Goal: Task Accomplishment & Management: Use online tool/utility

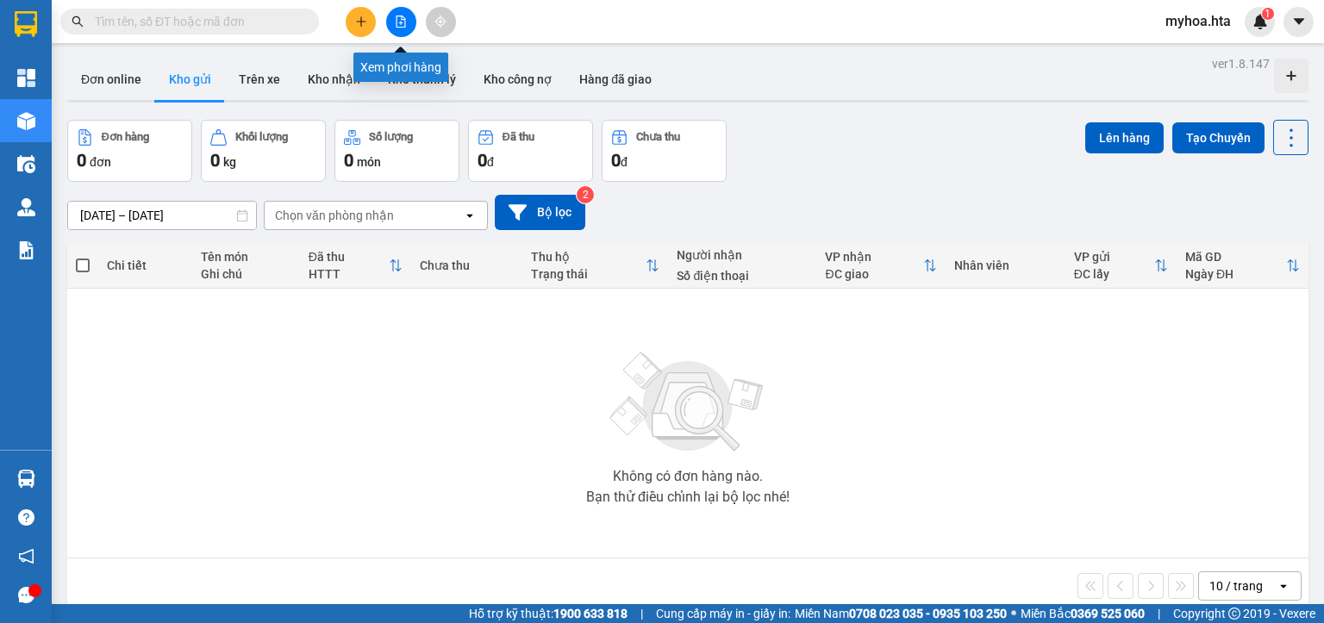
click at [393, 16] on button at bounding box center [401, 22] width 30 height 30
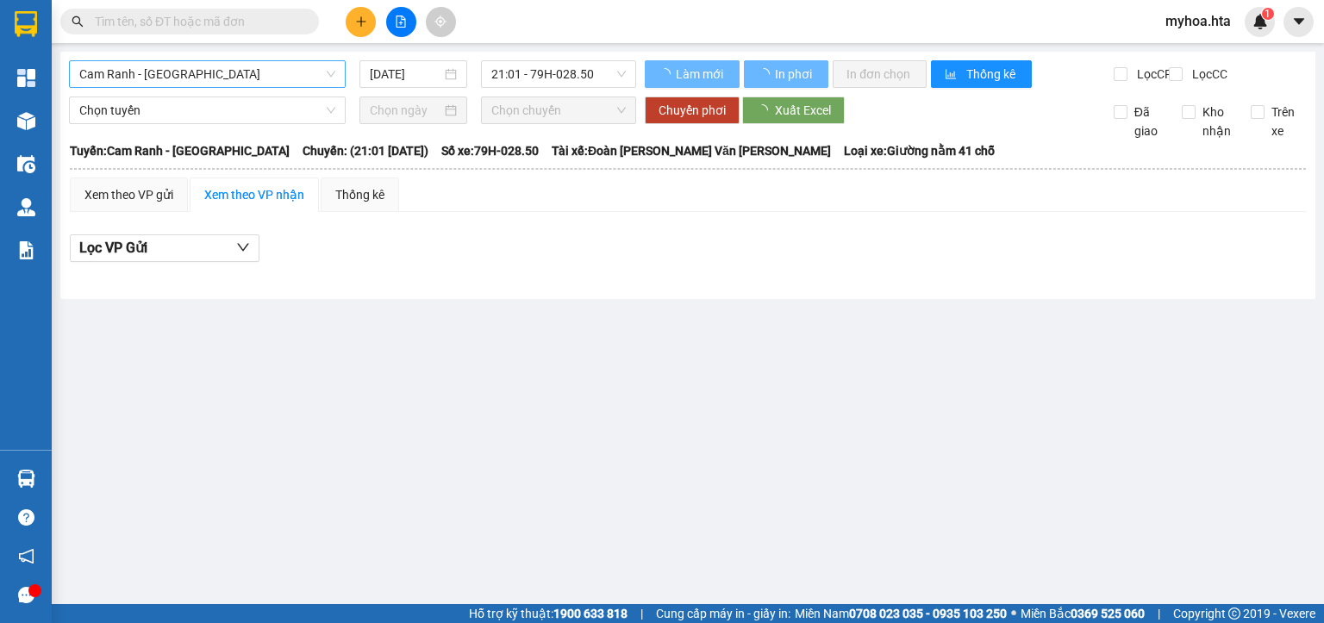
click at [247, 81] on span "Cam Ranh - Sài Gòn" at bounding box center [207, 74] width 256 height 26
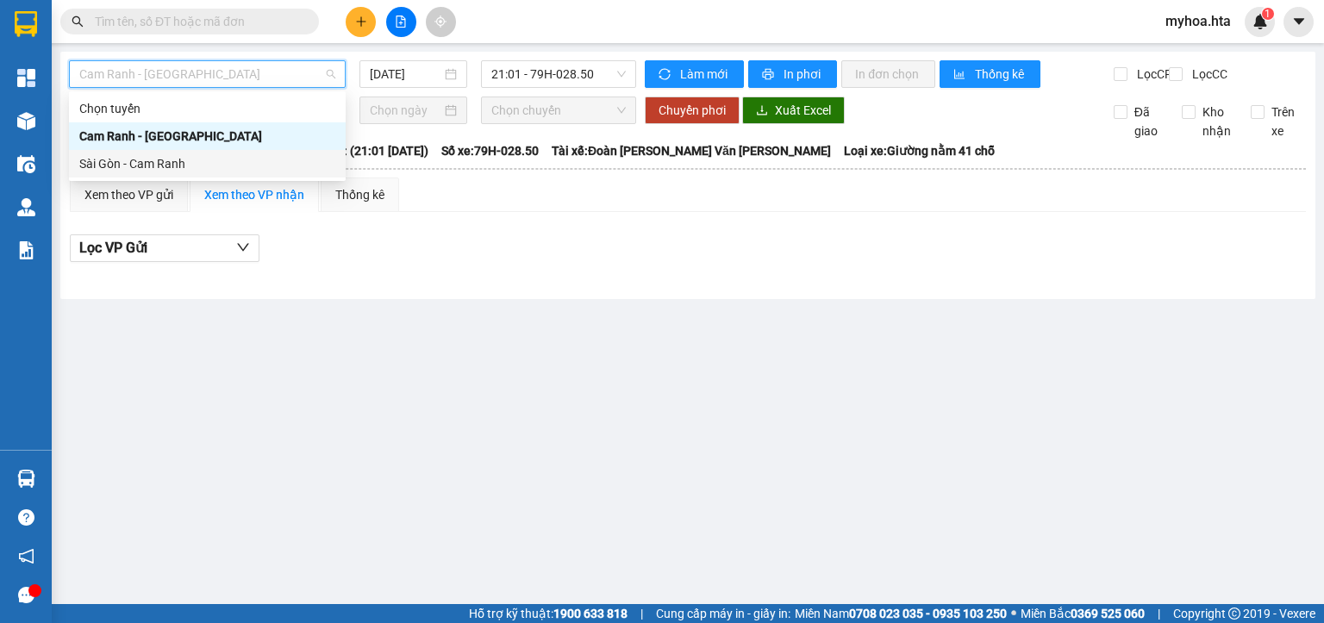
click at [214, 159] on div "Sài Gòn - Cam Ranh" at bounding box center [207, 163] width 256 height 19
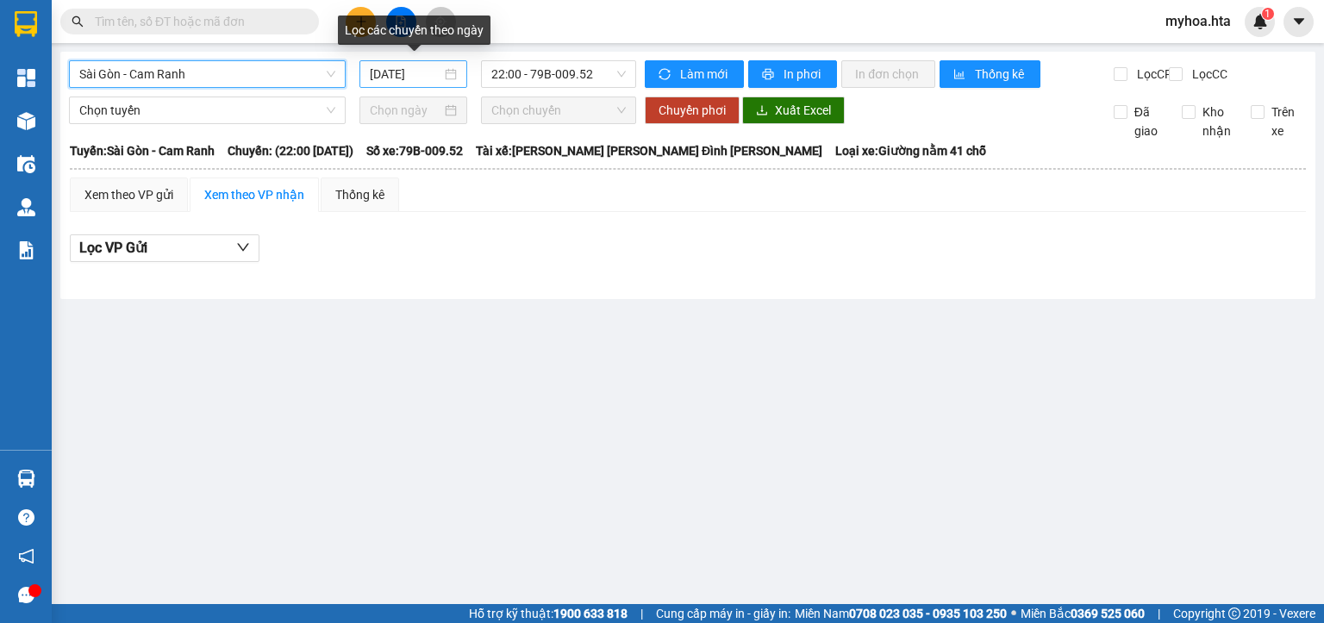
drag, startPoint x: 408, startPoint y: 69, endPoint x: 397, endPoint y: 84, distance: 18.7
click at [407, 71] on input "15/10/2025" at bounding box center [405, 74] width 71 height 19
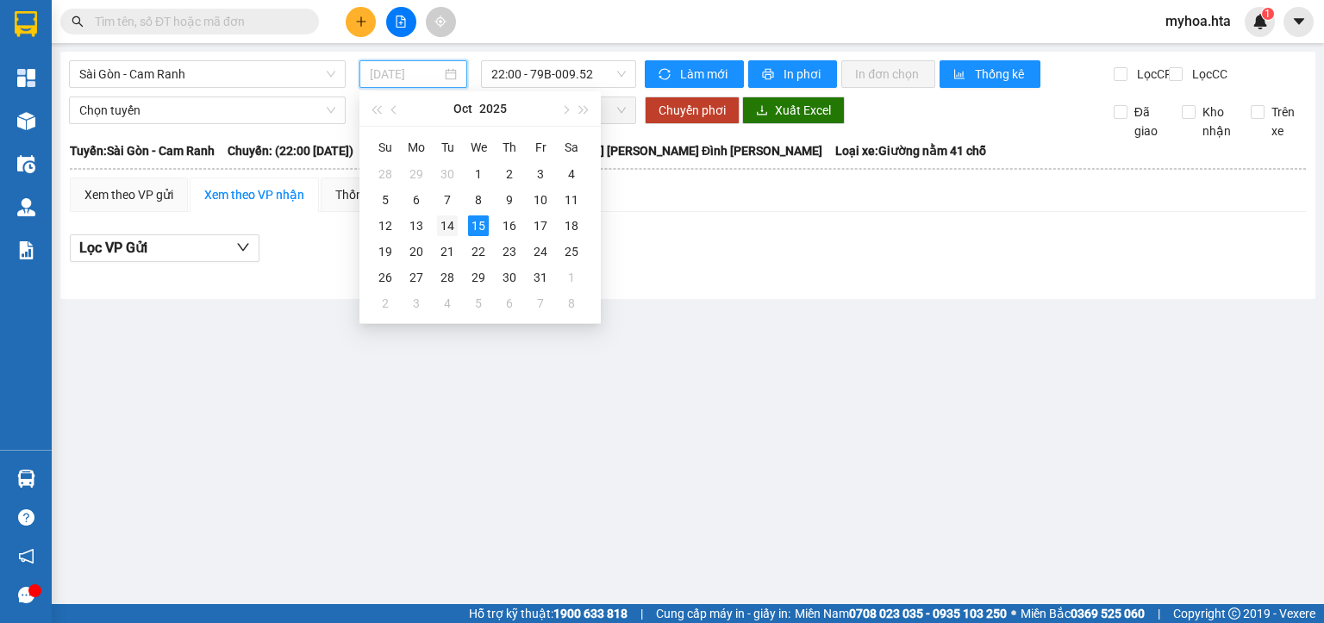
click at [448, 225] on div "14" at bounding box center [447, 226] width 21 height 21
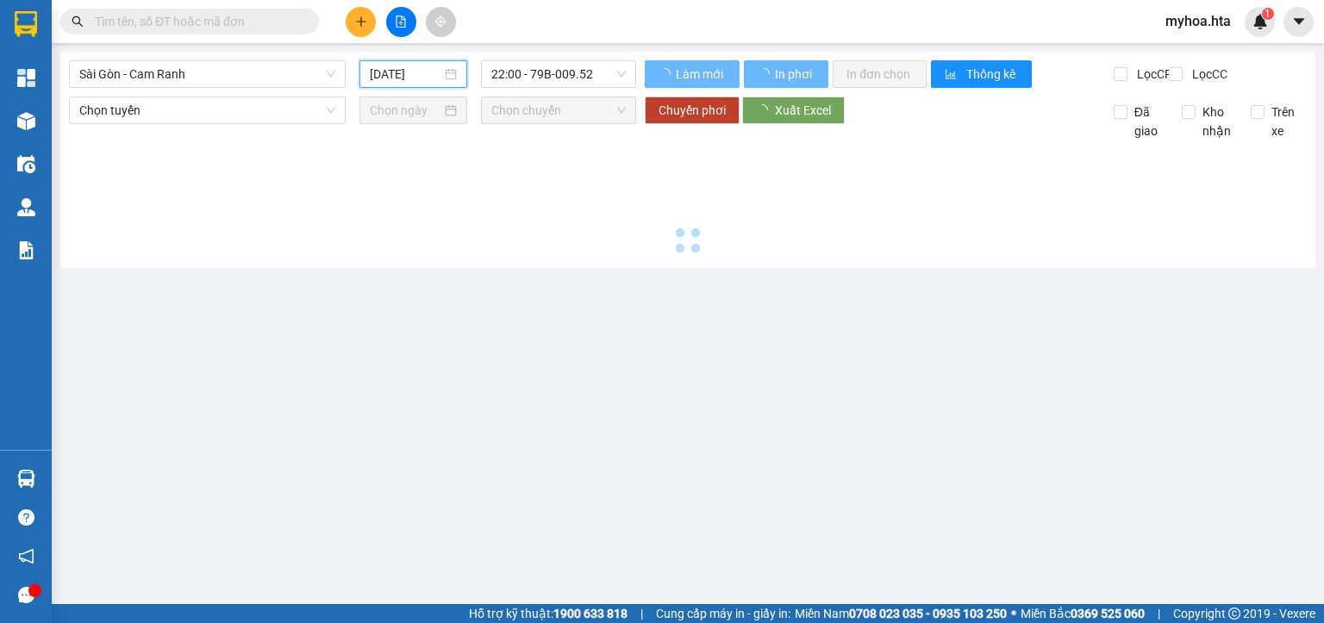
type input "14/10/2025"
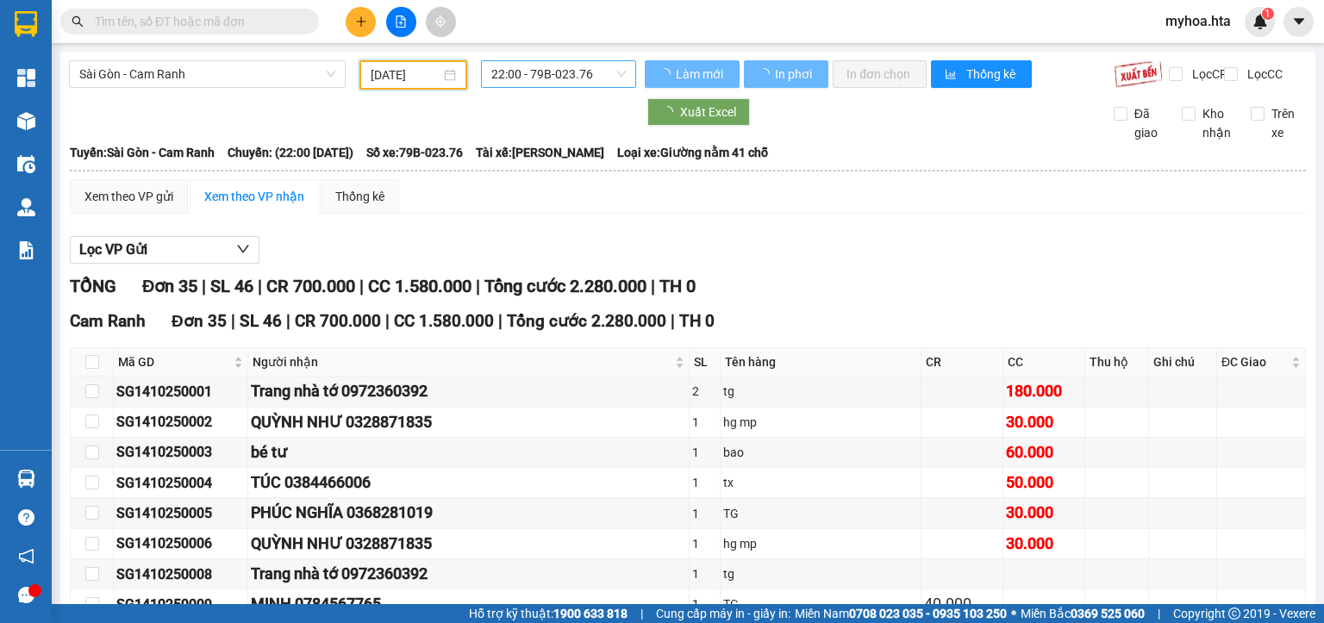
click at [532, 78] on span "22:00 - 79B-023.76" at bounding box center [558, 74] width 135 height 26
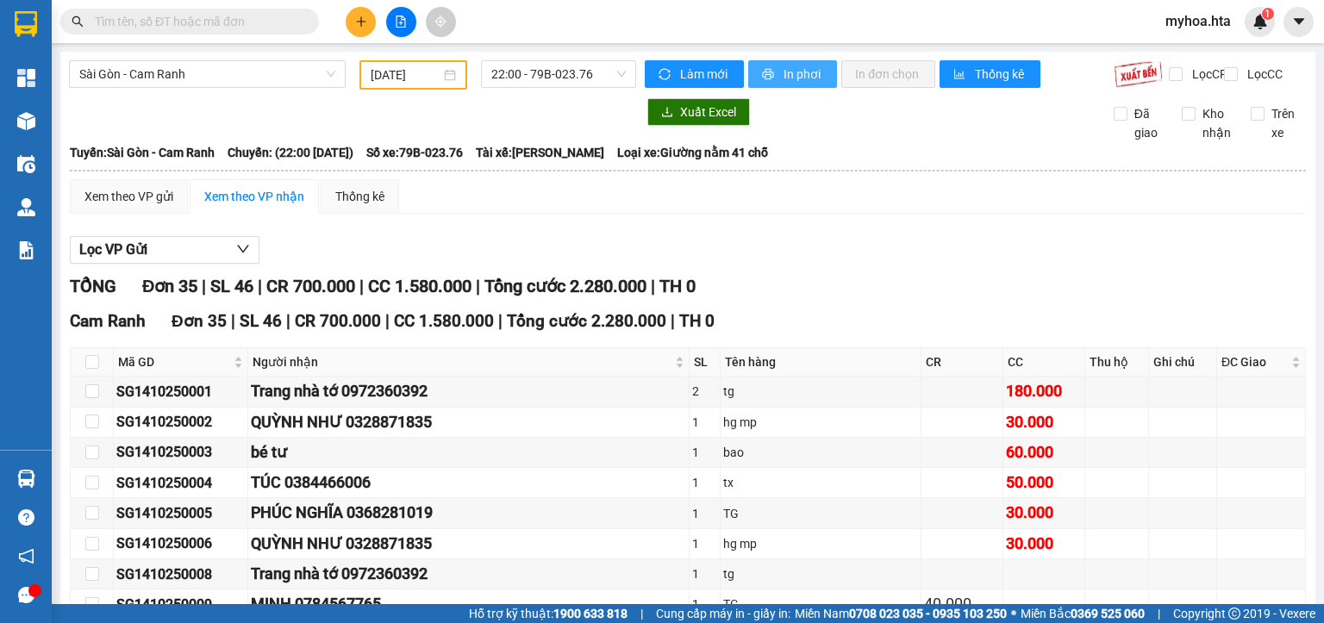
click at [789, 71] on span "In phơi" at bounding box center [804, 74] width 40 height 19
click at [179, 79] on span "Sài Gòn - Cam Ranh" at bounding box center [207, 74] width 256 height 26
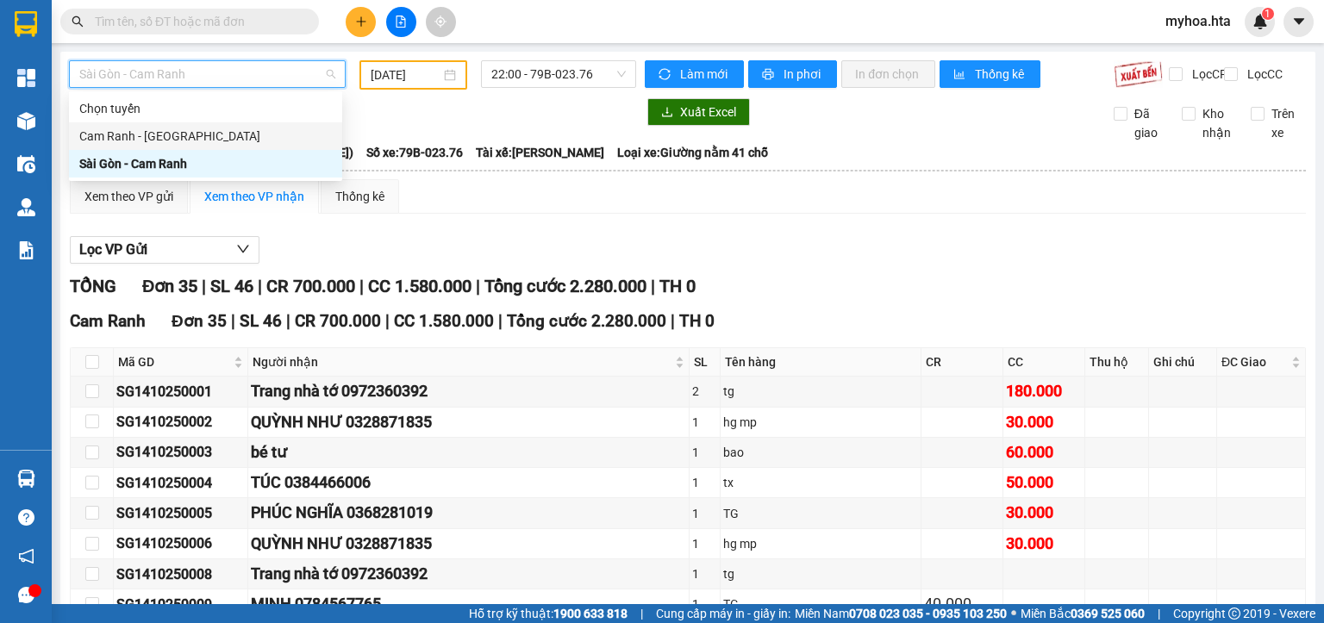
click at [158, 133] on div "Cam Ranh - Sài Gòn" at bounding box center [205, 136] width 253 height 19
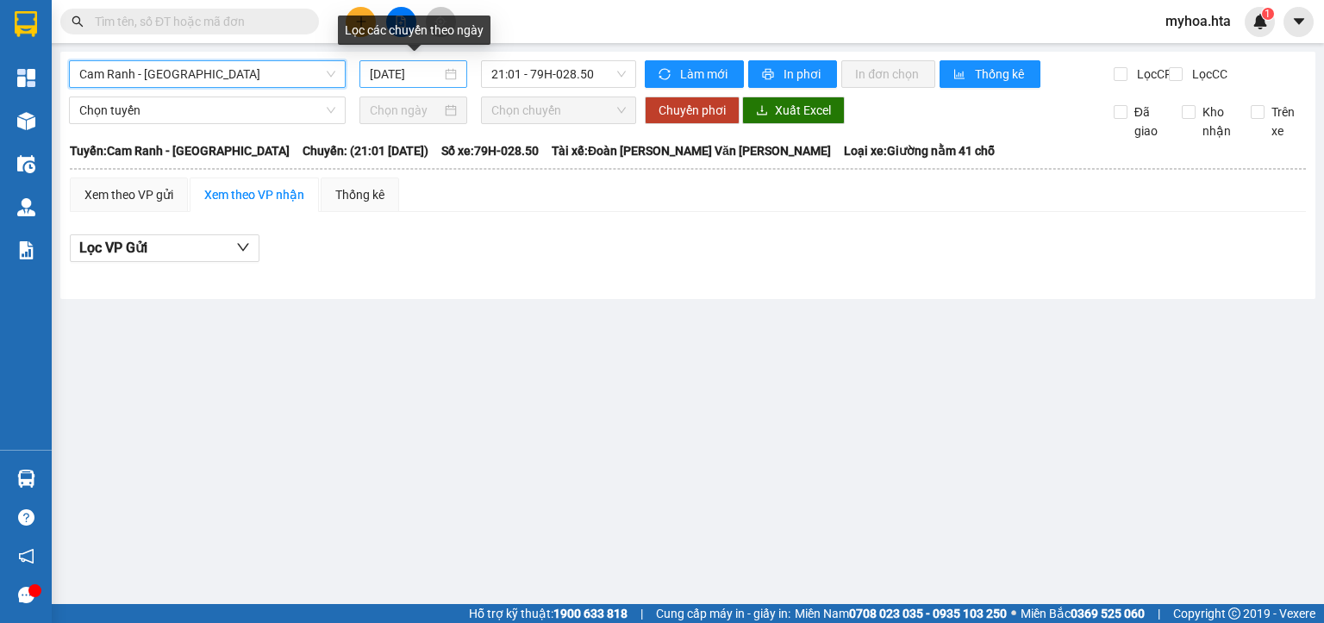
click at [387, 79] on input "15/10/2025" at bounding box center [405, 74] width 71 height 19
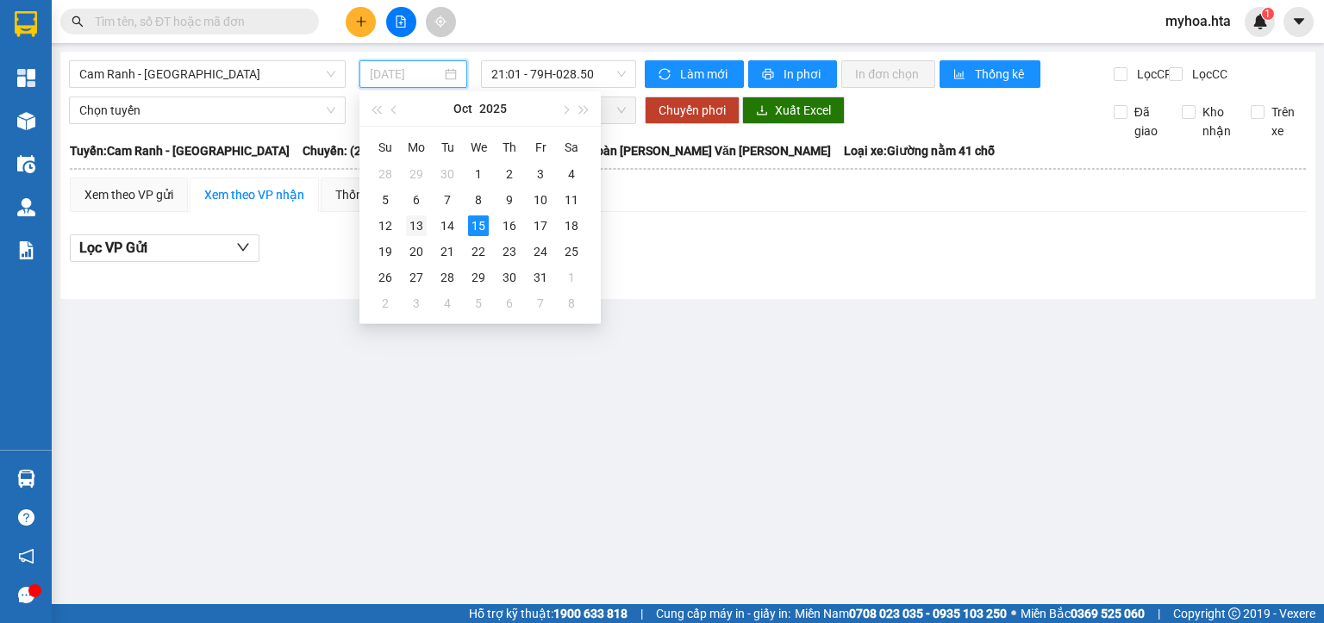
click at [416, 223] on div "13" at bounding box center [416, 226] width 21 height 21
type input "13/10/2025"
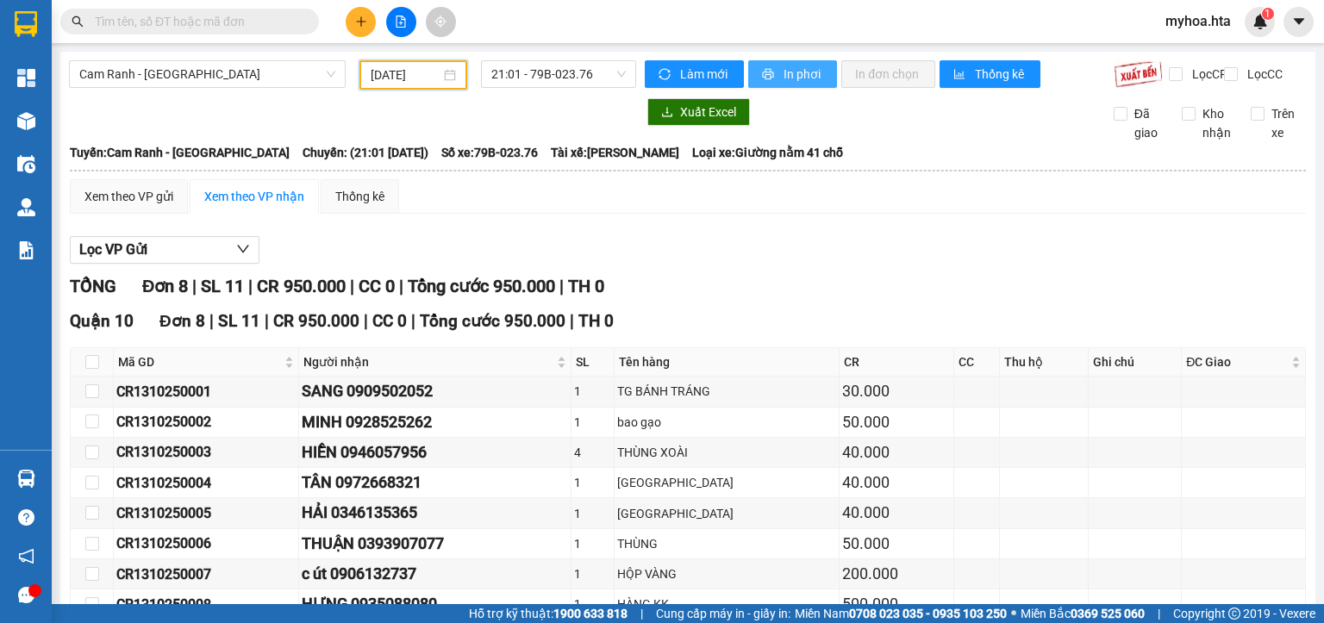
click at [784, 74] on span "In phơi" at bounding box center [804, 74] width 40 height 19
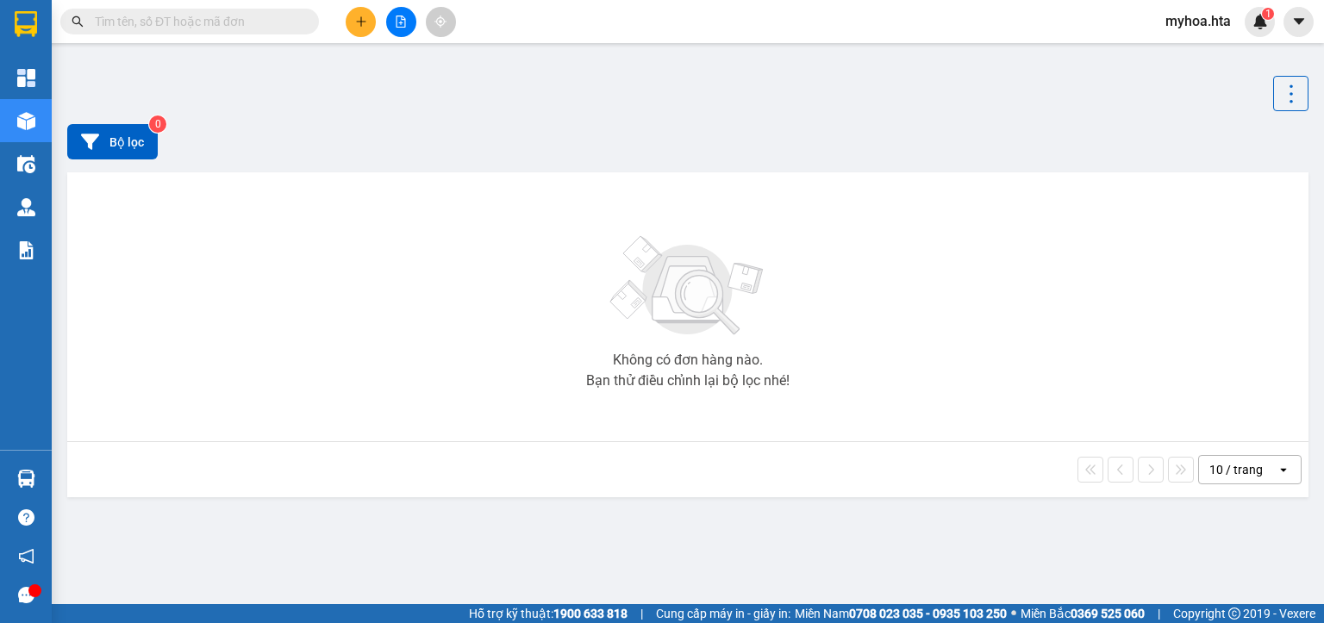
click at [393, 19] on button at bounding box center [401, 22] width 30 height 30
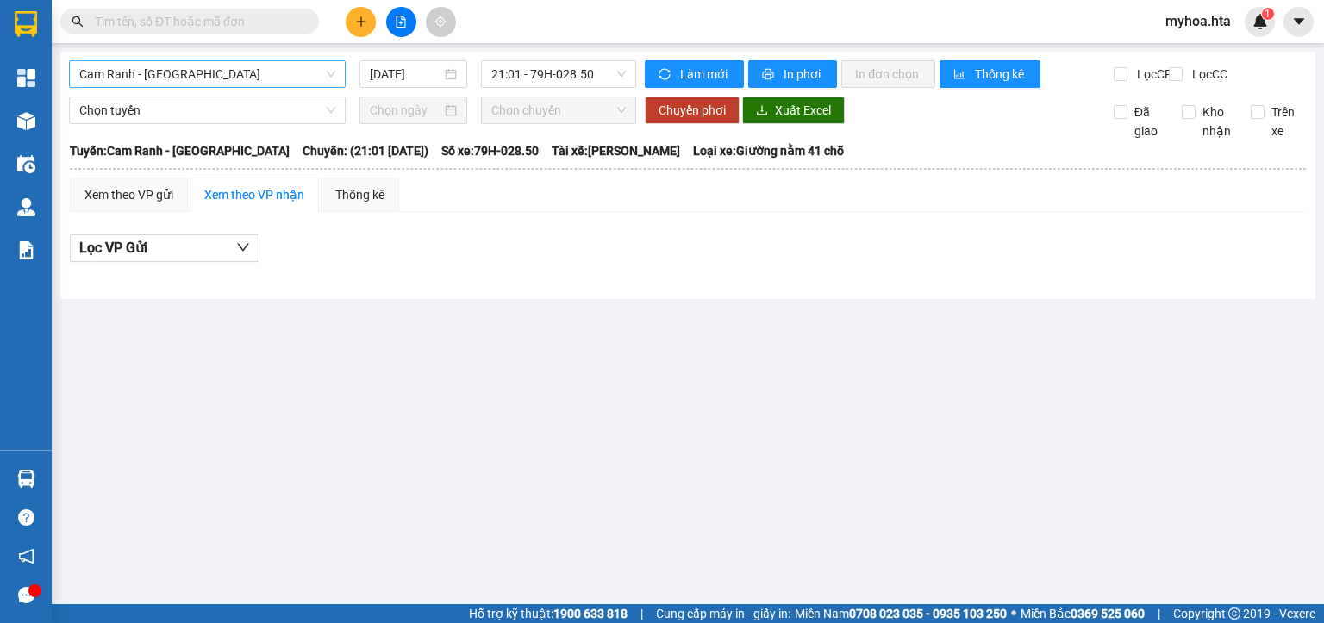
click at [254, 76] on span "Cam Ranh - [GEOGRAPHIC_DATA]" at bounding box center [207, 74] width 256 height 26
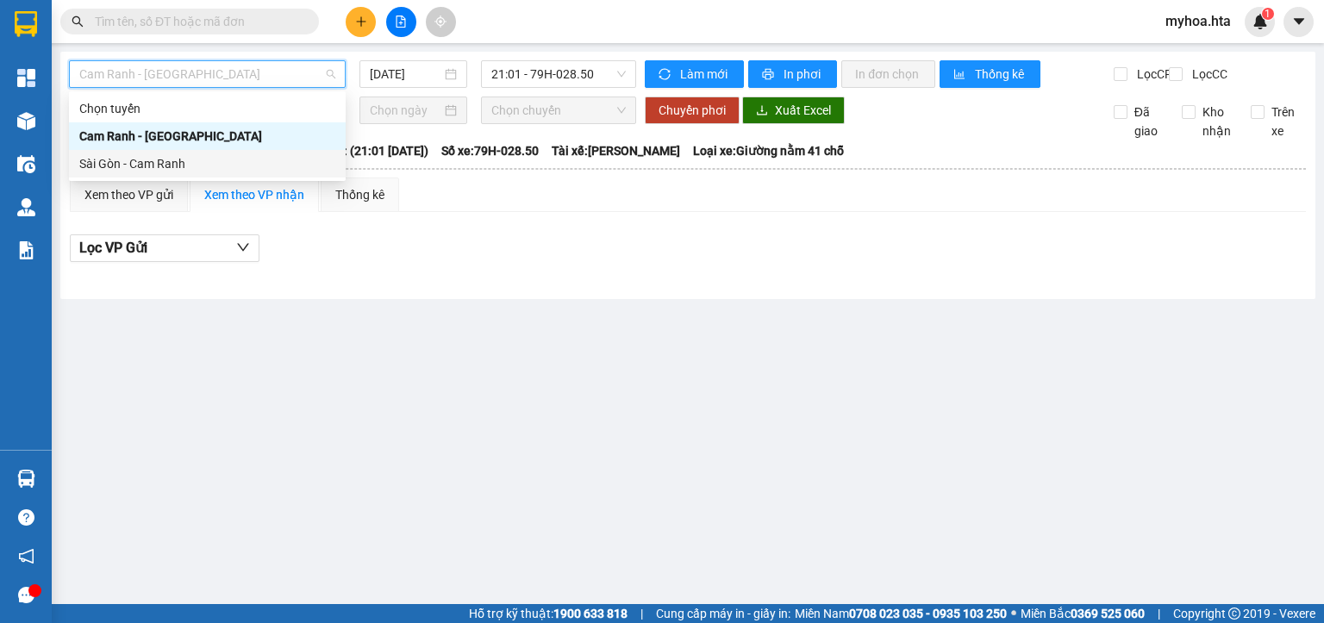
click at [197, 163] on div "Sài Gòn - Cam Ranh" at bounding box center [207, 163] width 256 height 19
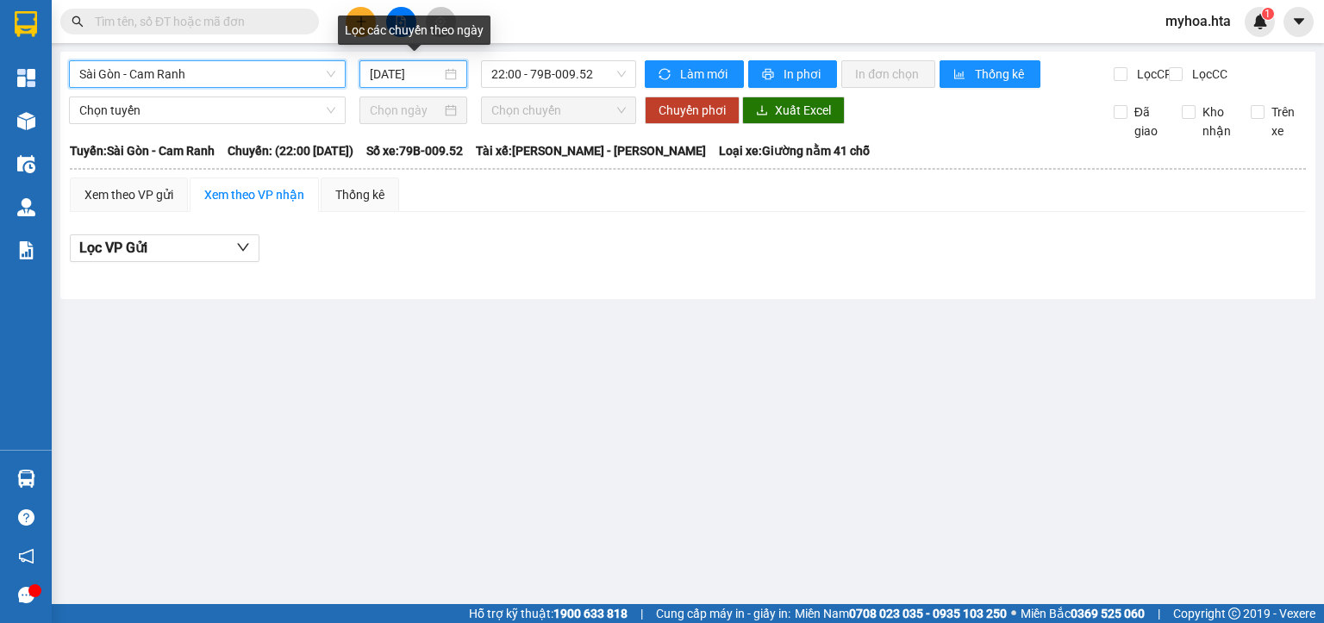
drag, startPoint x: 427, startPoint y: 81, endPoint x: 430, endPoint y: 94, distance: 13.4
click at [427, 82] on input "15/10/2025" at bounding box center [405, 74] width 71 height 19
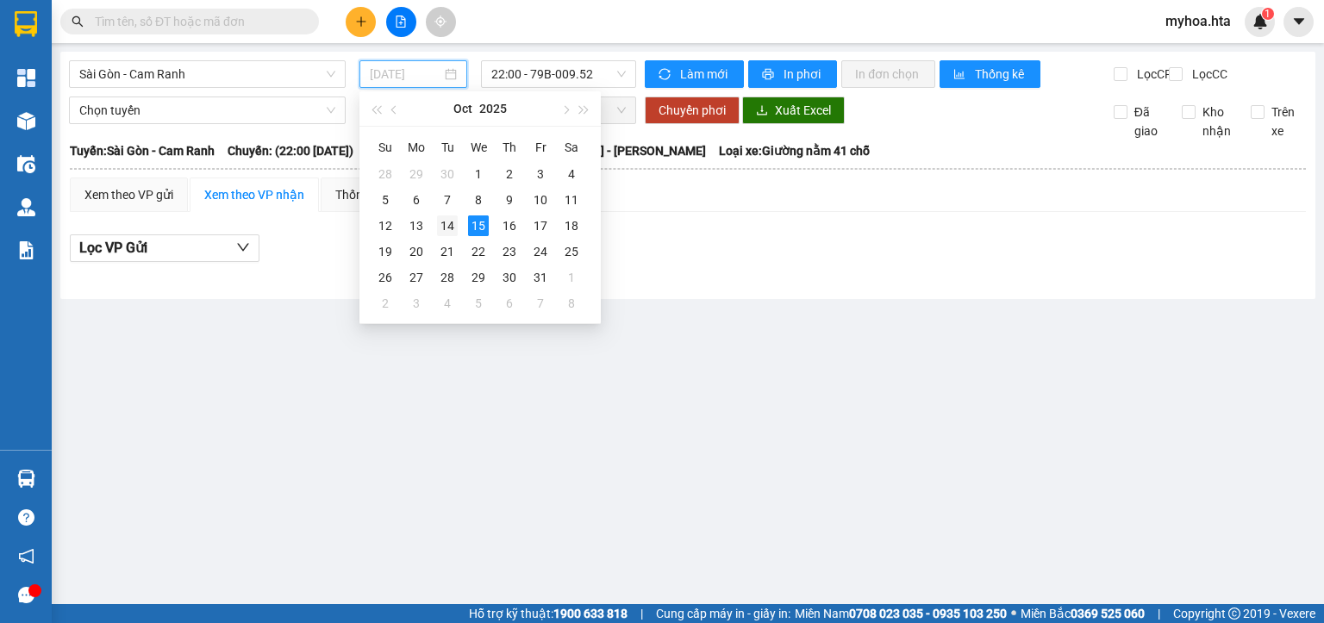
click at [454, 232] on div "14" at bounding box center [447, 226] width 21 height 21
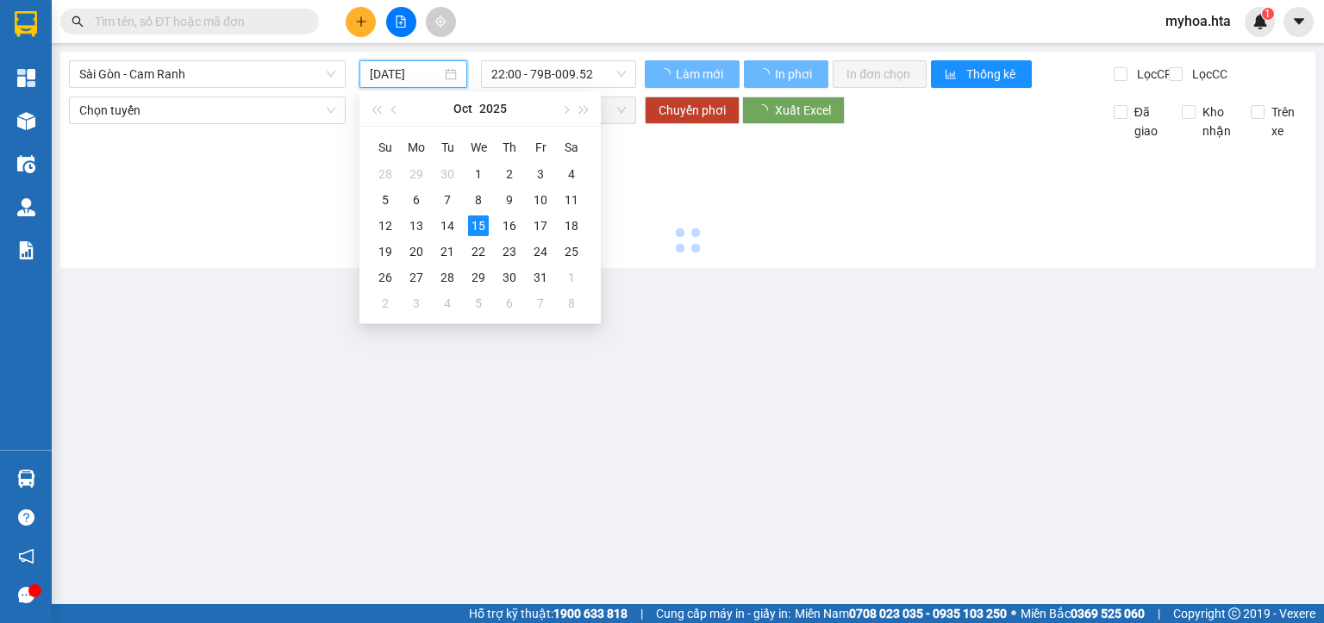
type input "14/10/2025"
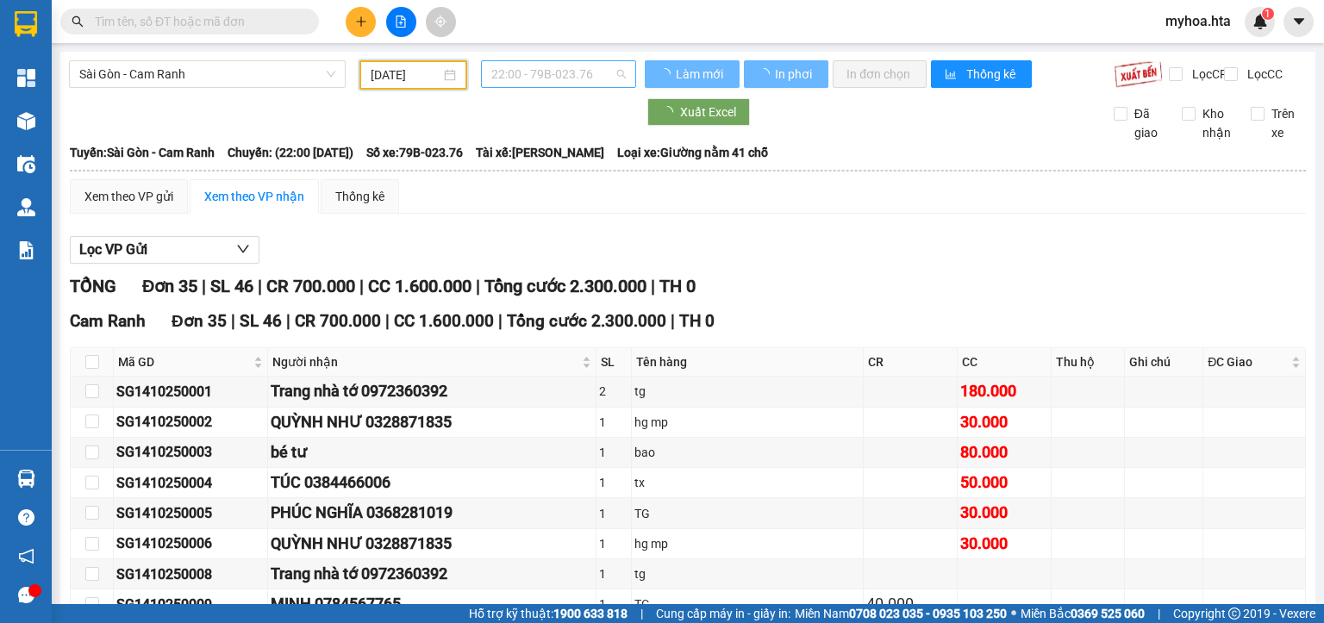
click at [549, 78] on span "22:00 - 79B-023.76" at bounding box center [558, 74] width 135 height 26
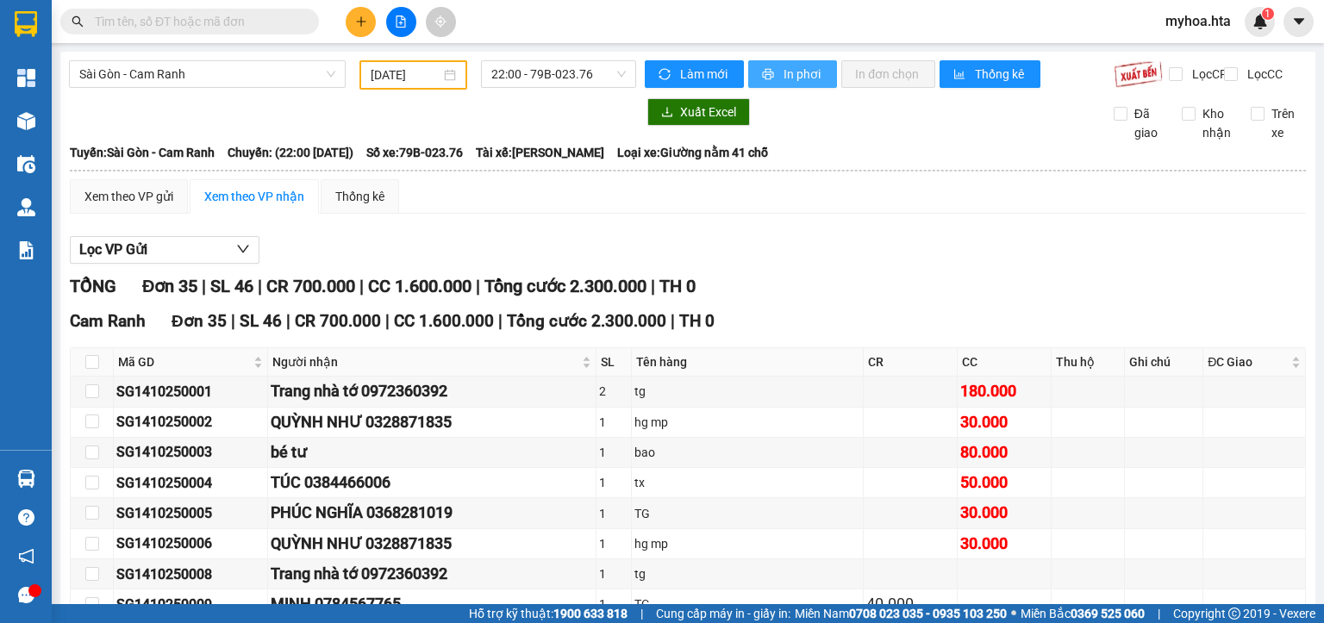
click at [786, 78] on span "In phơi" at bounding box center [804, 74] width 40 height 19
click at [252, 76] on span "Sài Gòn - Cam Ranh" at bounding box center [207, 74] width 256 height 26
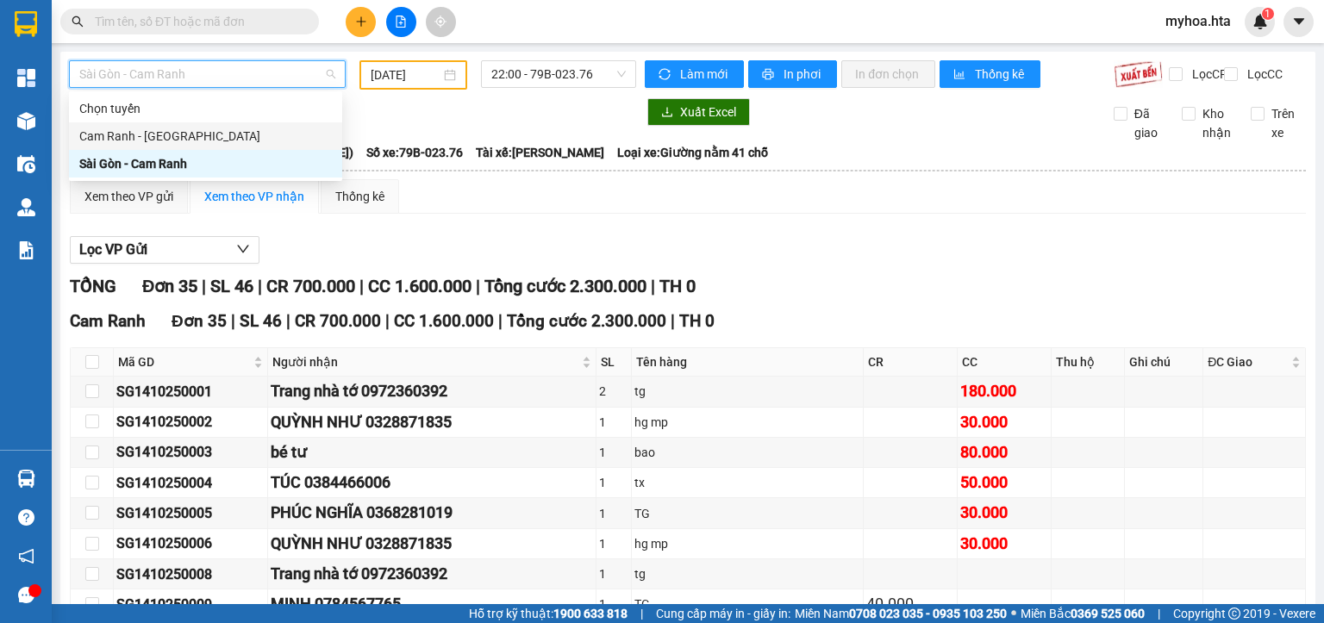
click at [169, 144] on div "Cam Ranh - Sài Gòn" at bounding box center [205, 136] width 253 height 19
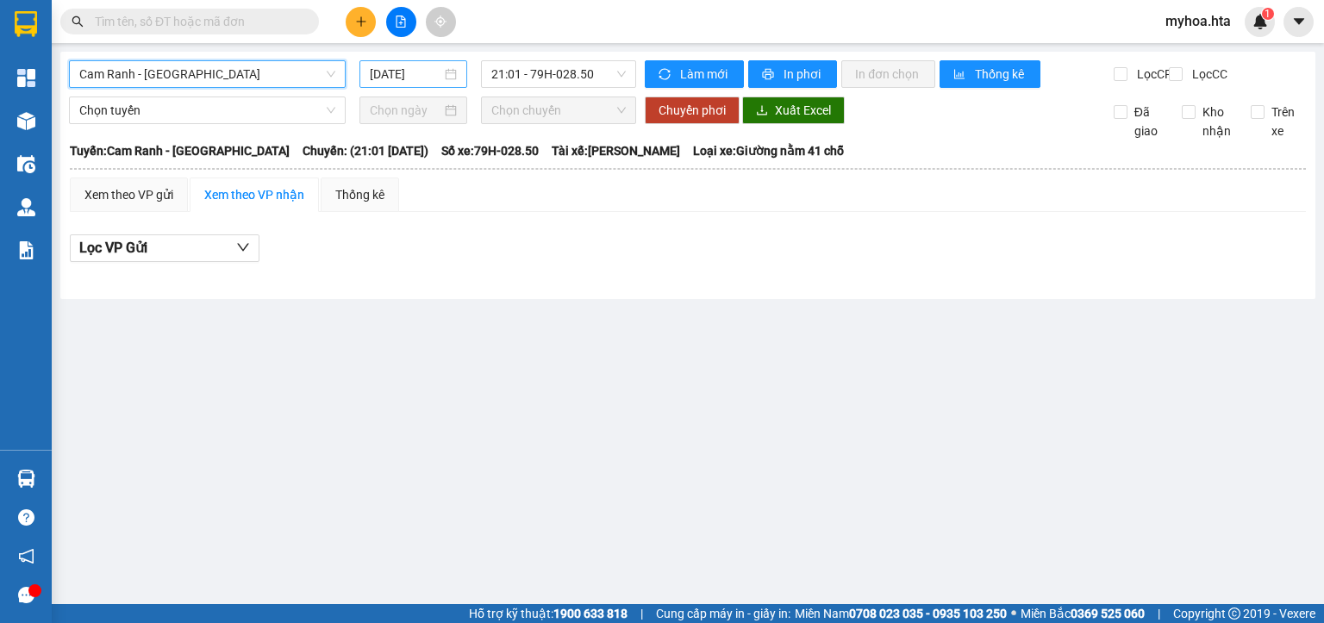
click at [376, 75] on input "15/10/2025" at bounding box center [405, 74] width 71 height 19
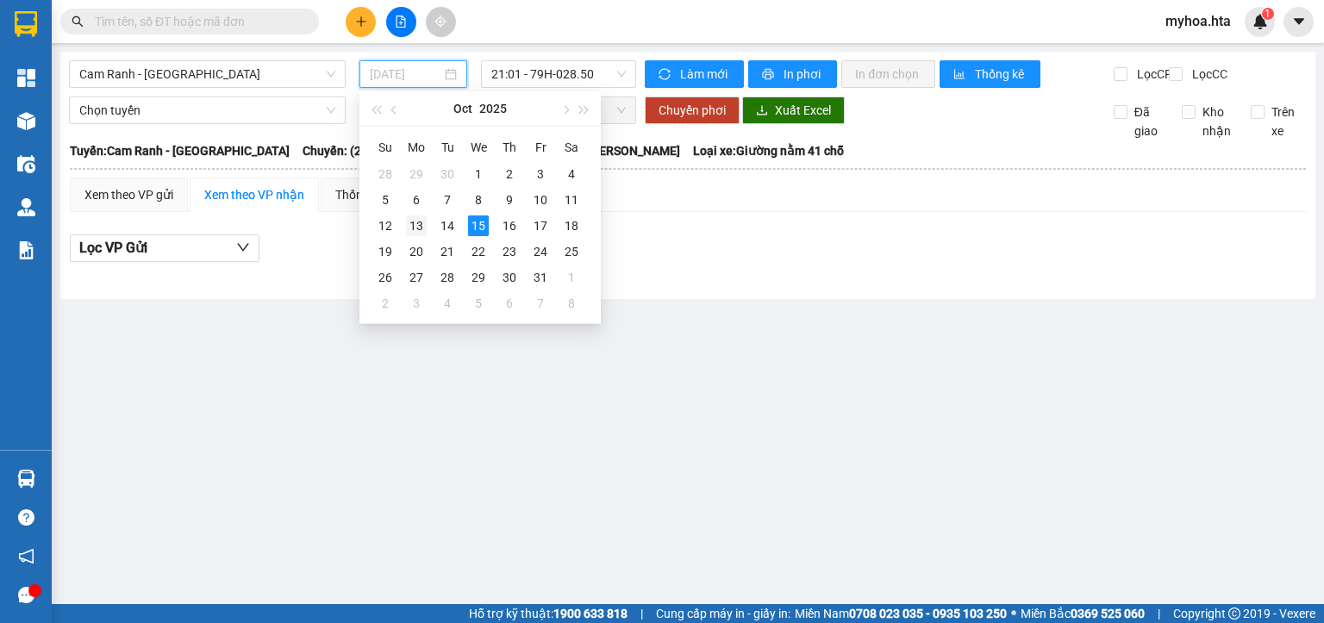
click at [417, 233] on div "13" at bounding box center [416, 226] width 21 height 21
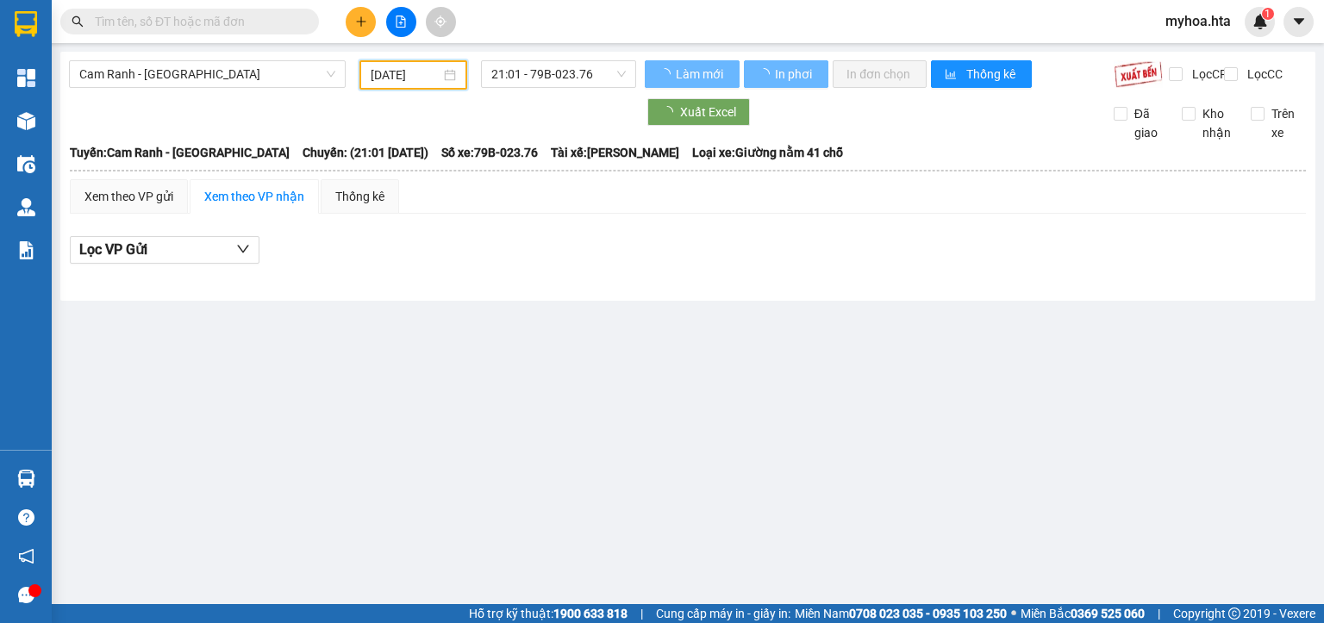
type input "13/10/2025"
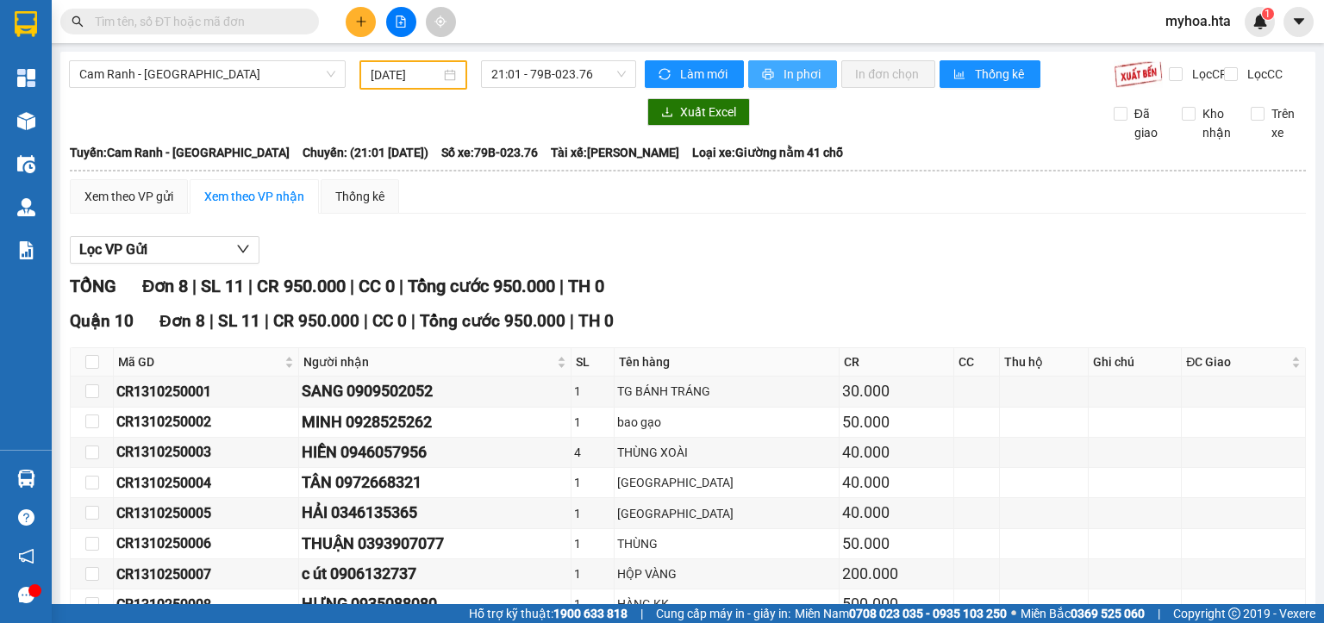
click at [784, 67] on span "In phơi" at bounding box center [804, 74] width 40 height 19
